Goal: Information Seeking & Learning: Learn about a topic

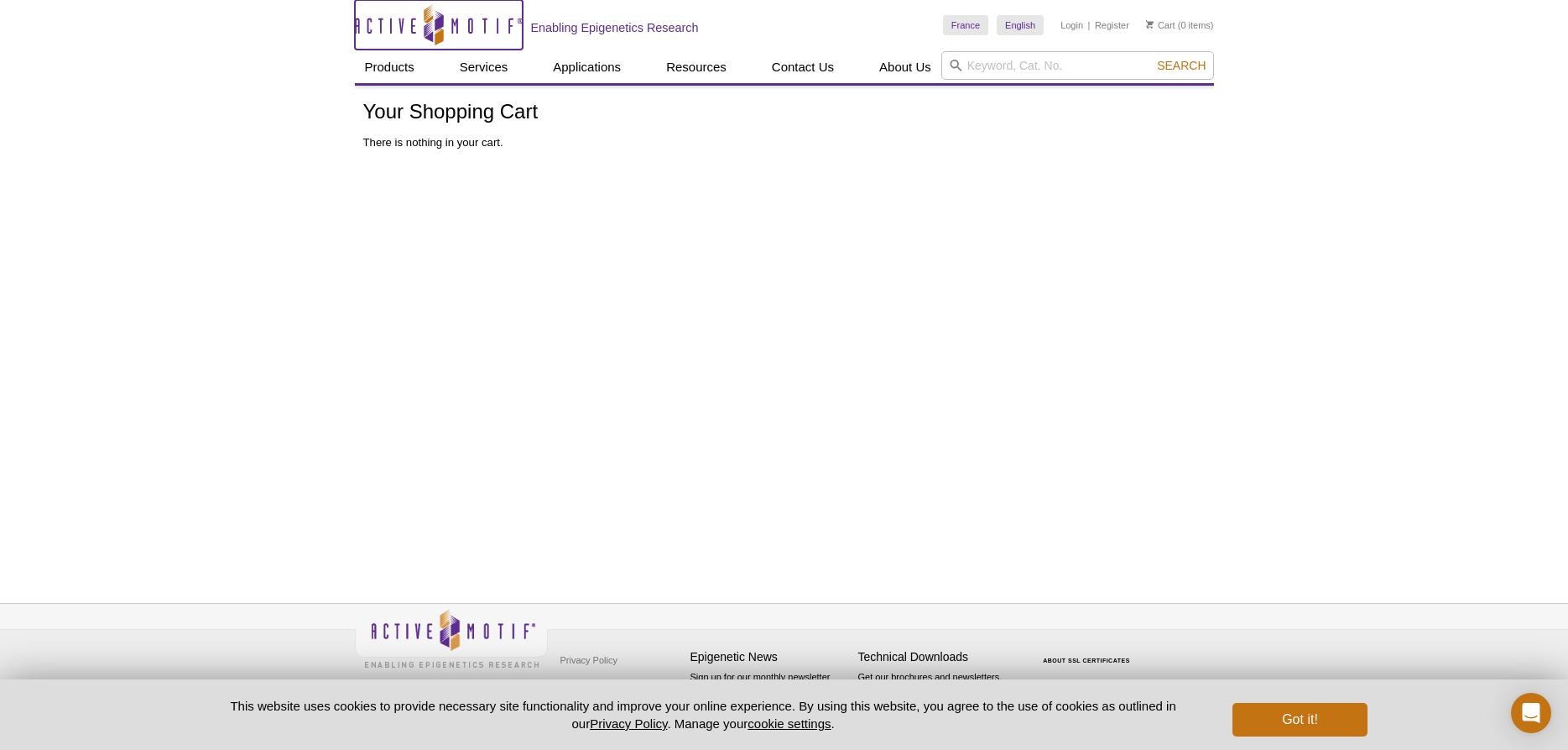
click at [450, 25] on icon "Active Motif Logo" at bounding box center [439, 24] width 168 height 41
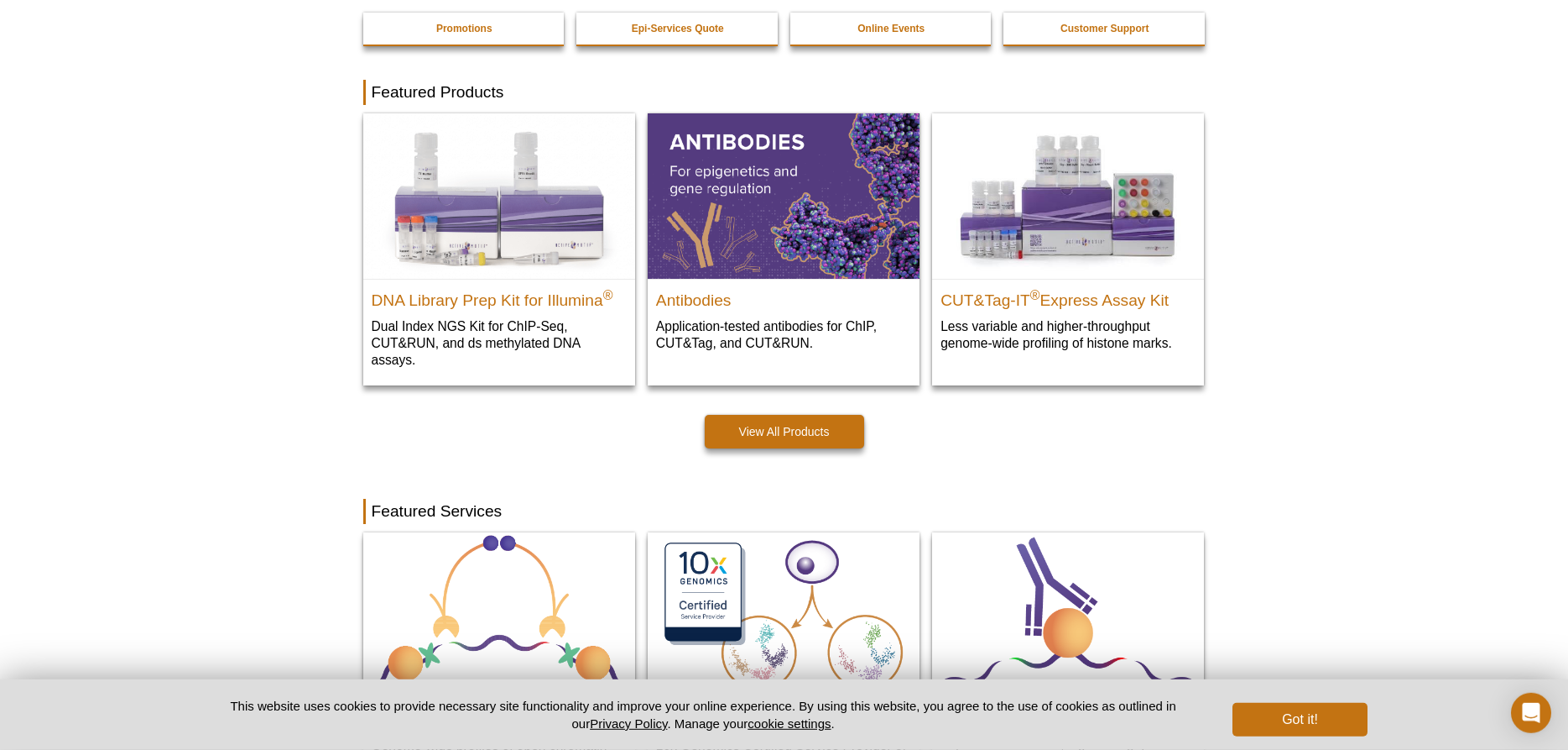
scroll to position [428, 0]
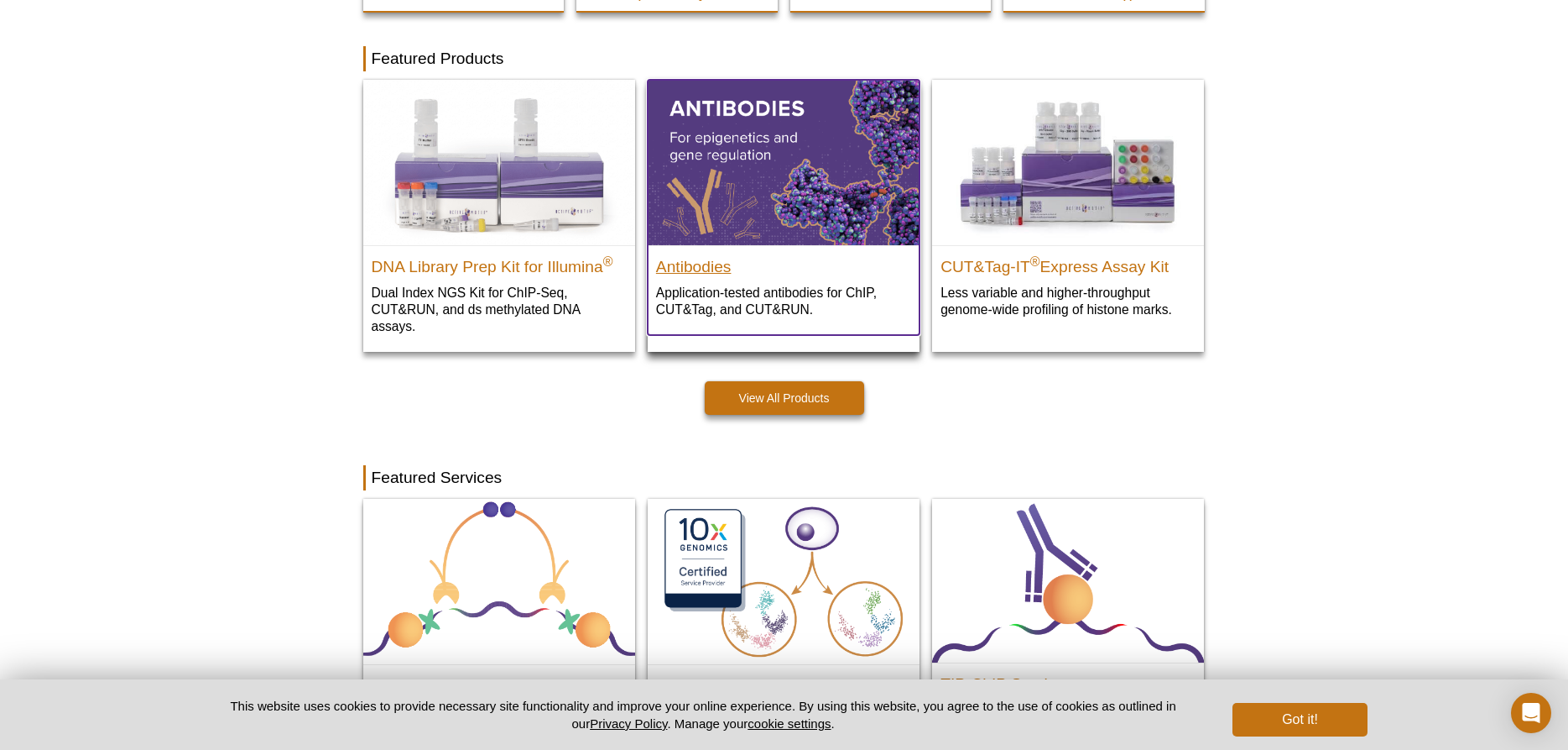
click at [680, 268] on h2 "Antibodies" at bounding box center [784, 262] width 256 height 25
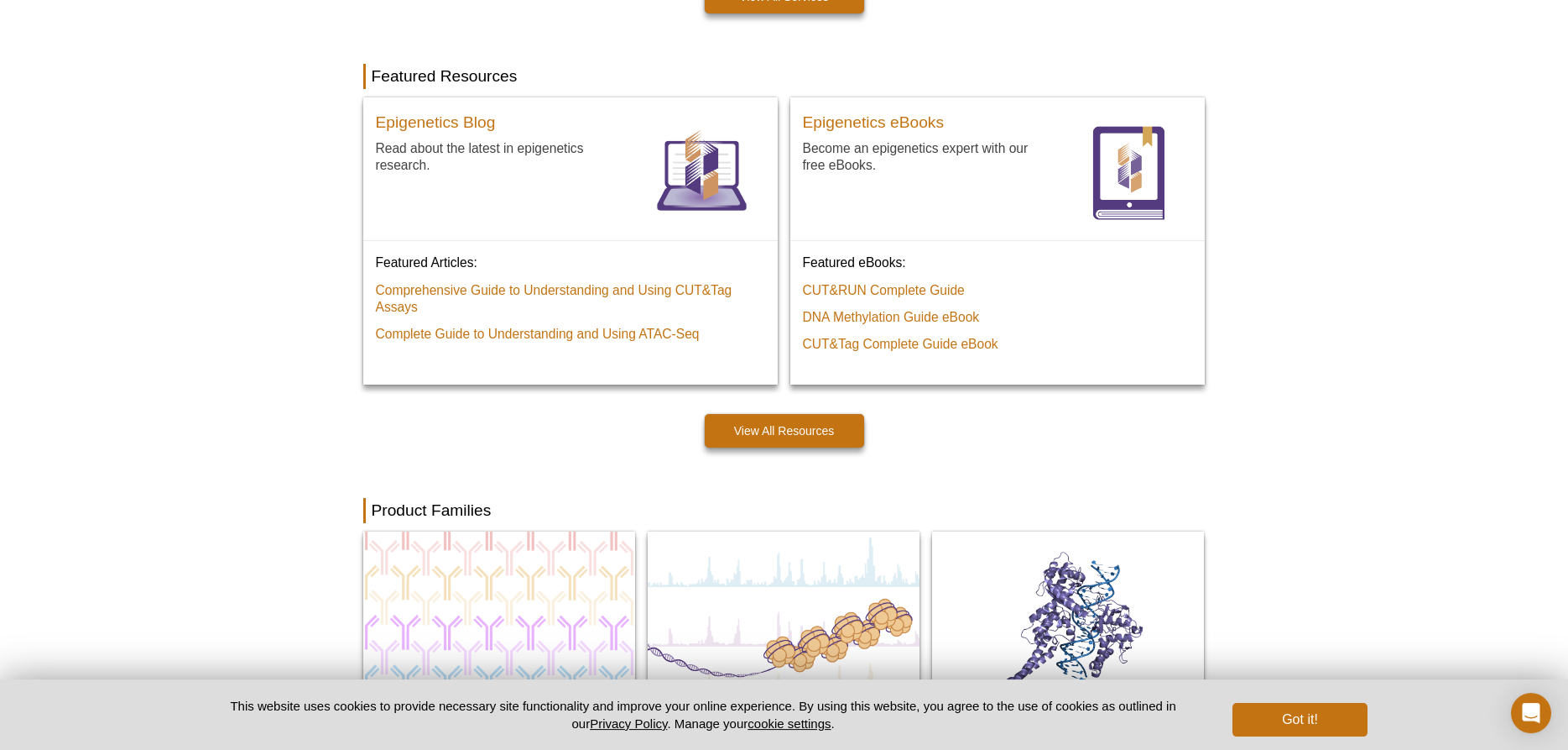
scroll to position [1370, 0]
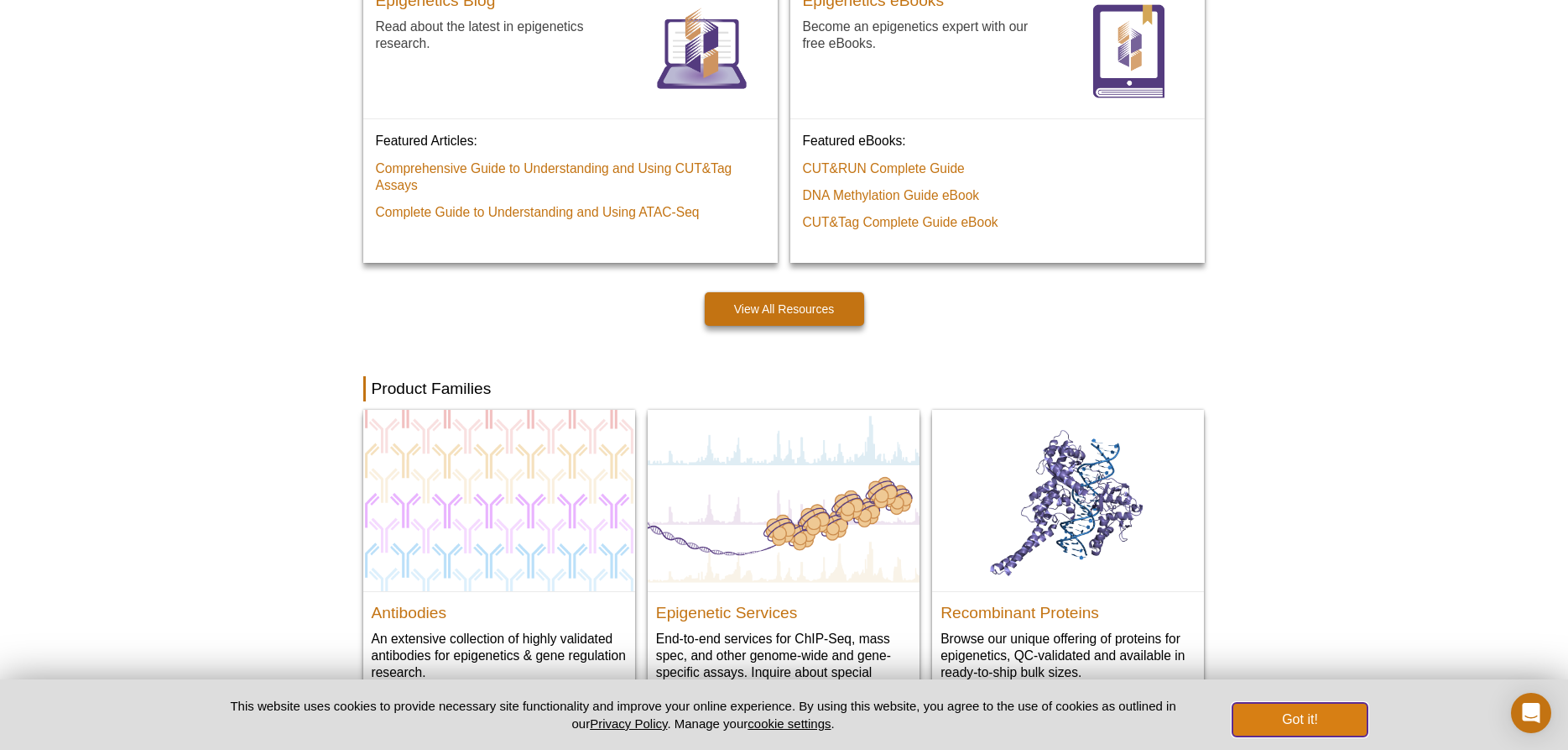
click at [1302, 721] on button "Got it!" at bounding box center [1300, 720] width 134 height 34
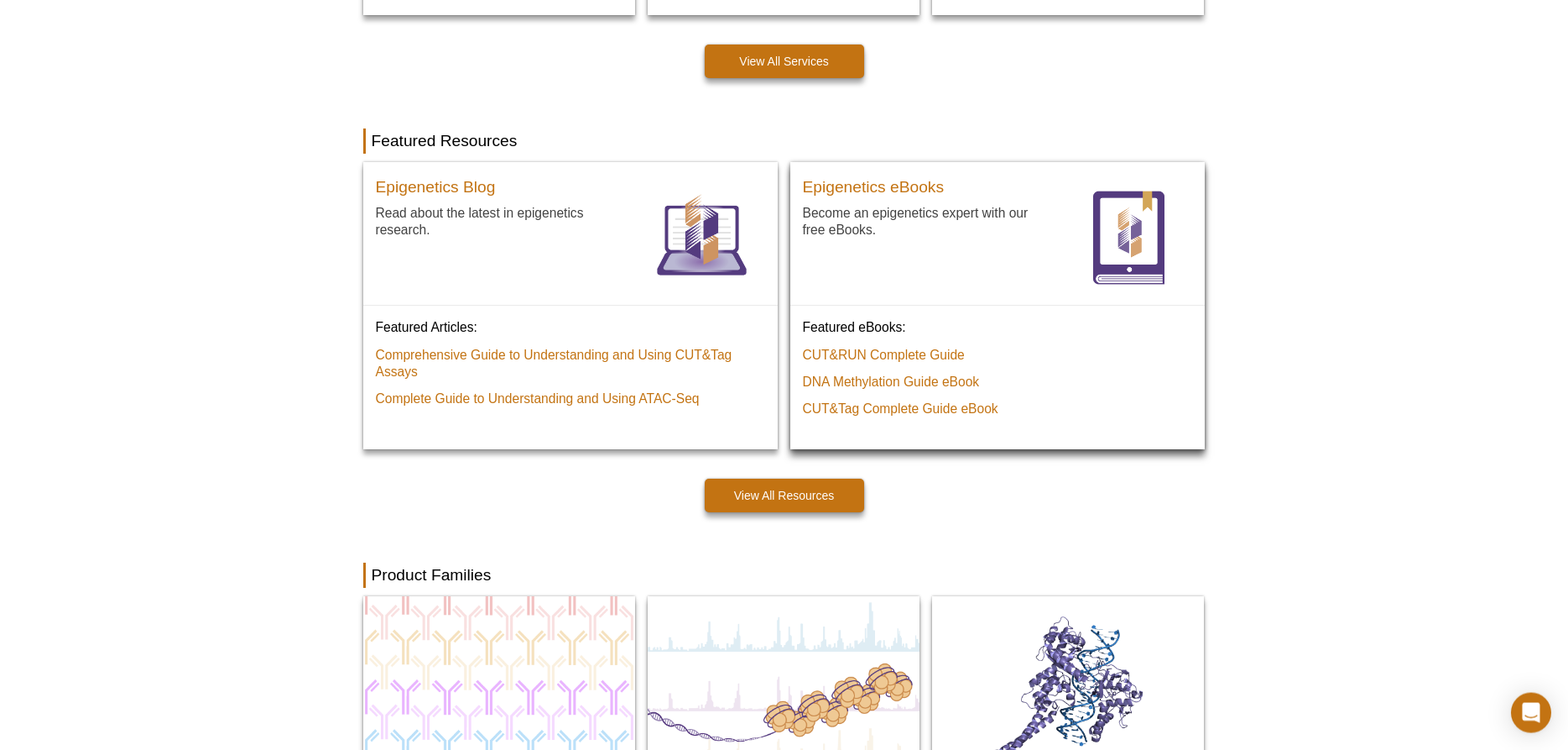
scroll to position [964, 0]
